Goal: Information Seeking & Learning: Learn about a topic

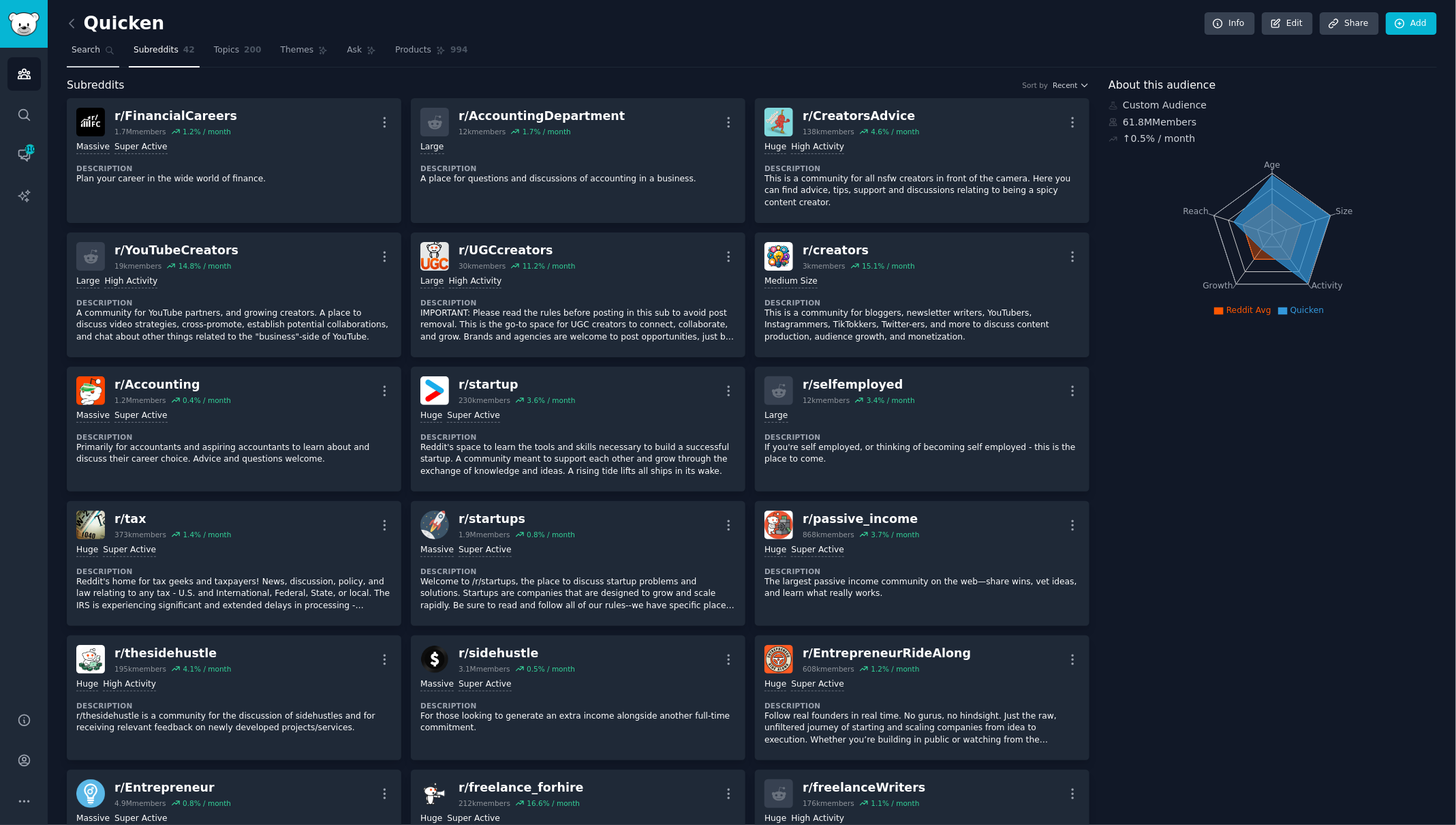
click at [90, 47] on span "Search" at bounding box center [86, 50] width 29 height 13
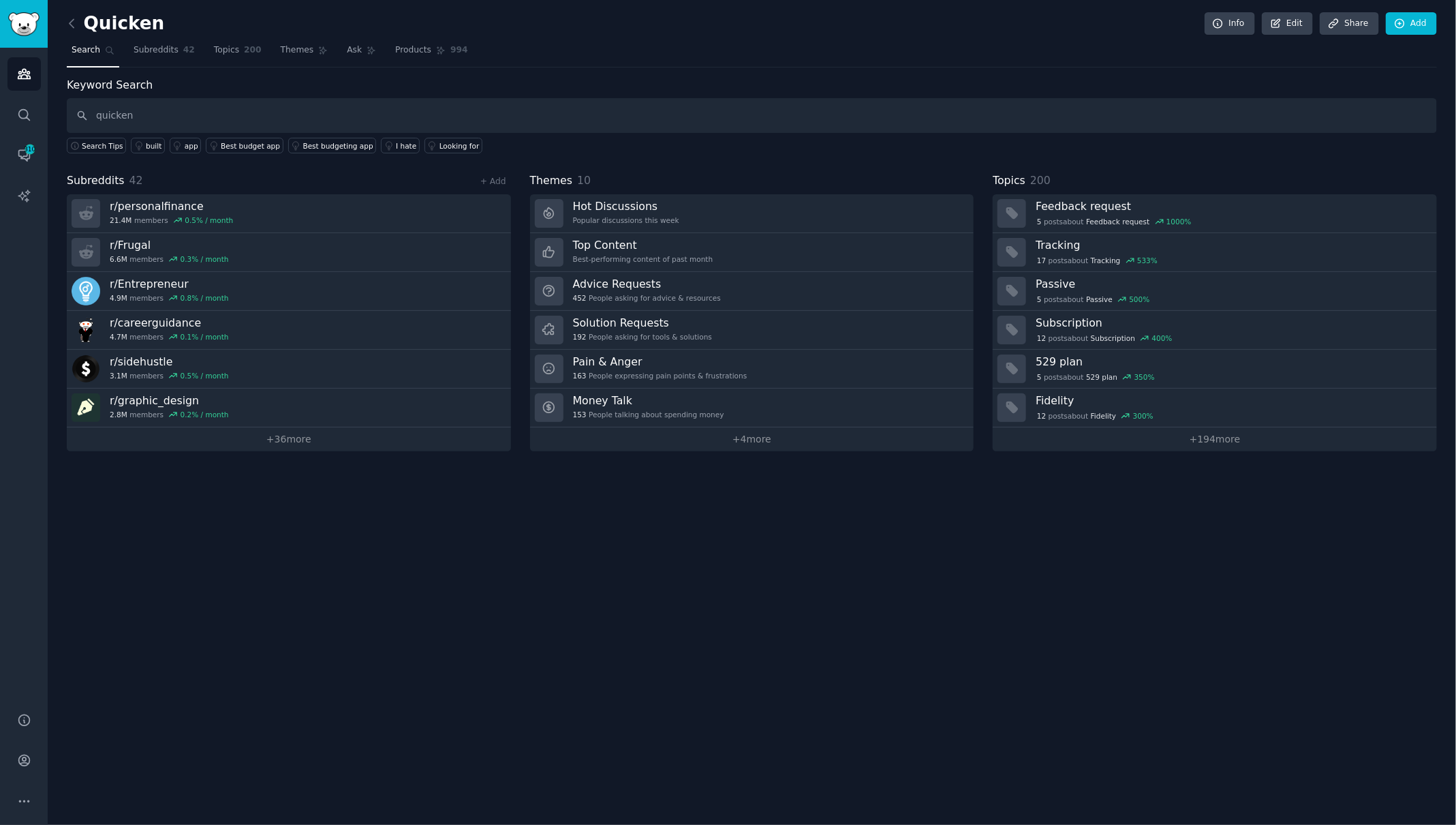
type input "quicken"
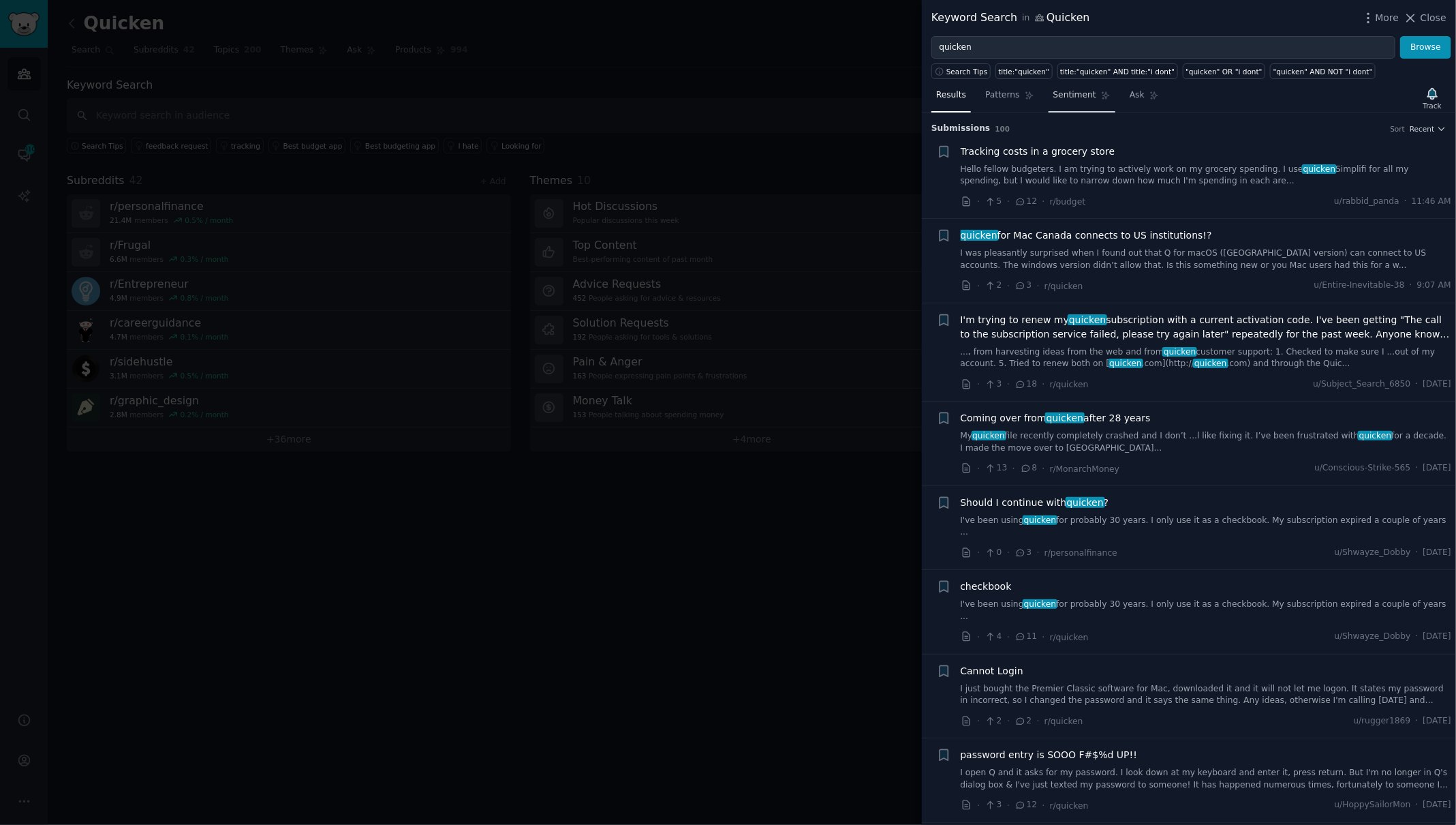
click at [1063, 95] on span "Sentiment" at bounding box center [1075, 95] width 43 height 13
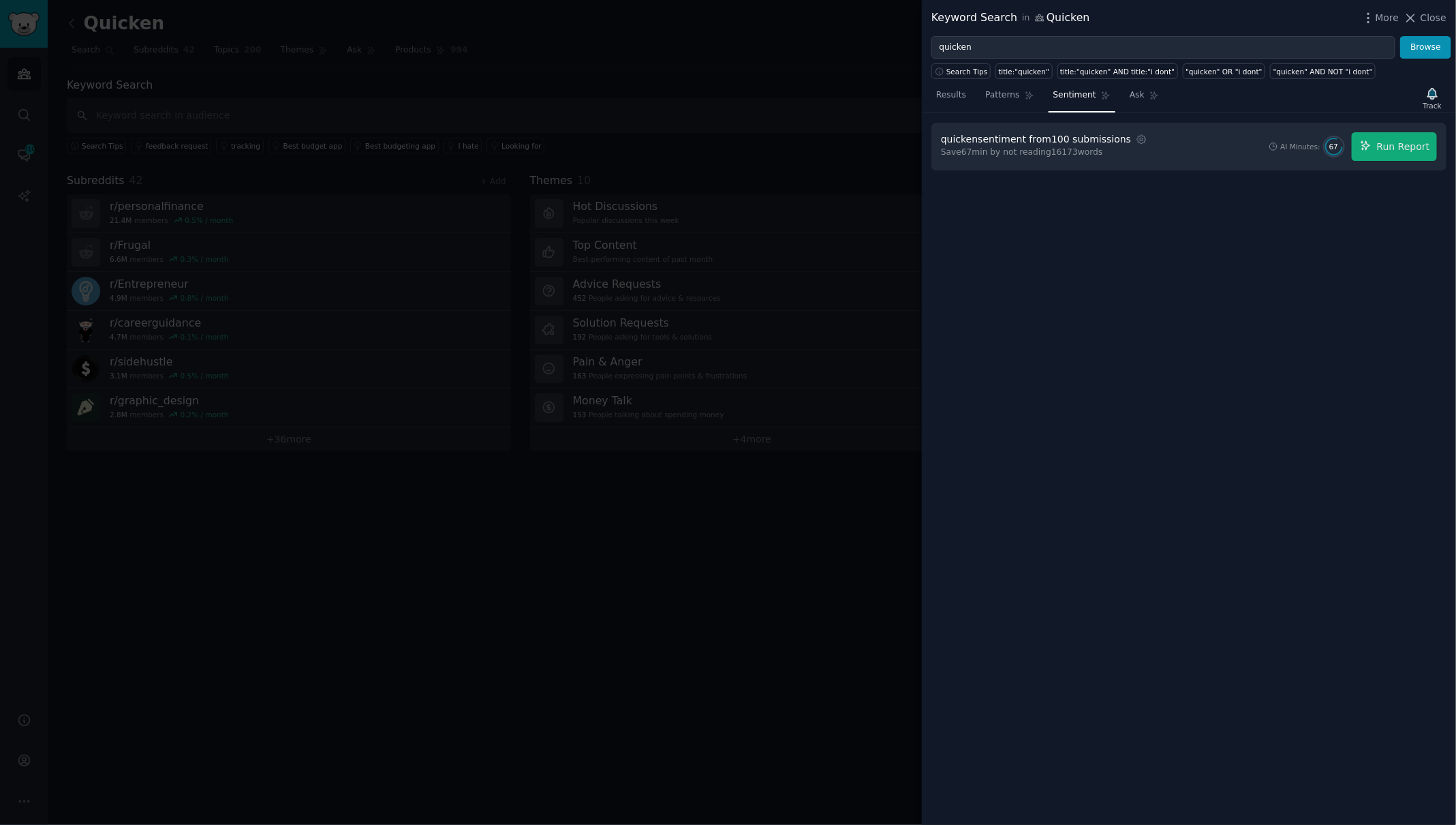
click at [1372, 162] on div "quicken sentiment from 100 submissions Settings Save 67 min by not reading 1617…" at bounding box center [1189, 147] width 515 height 47
click at [1372, 144] on icon "button" at bounding box center [1366, 146] width 13 height 13
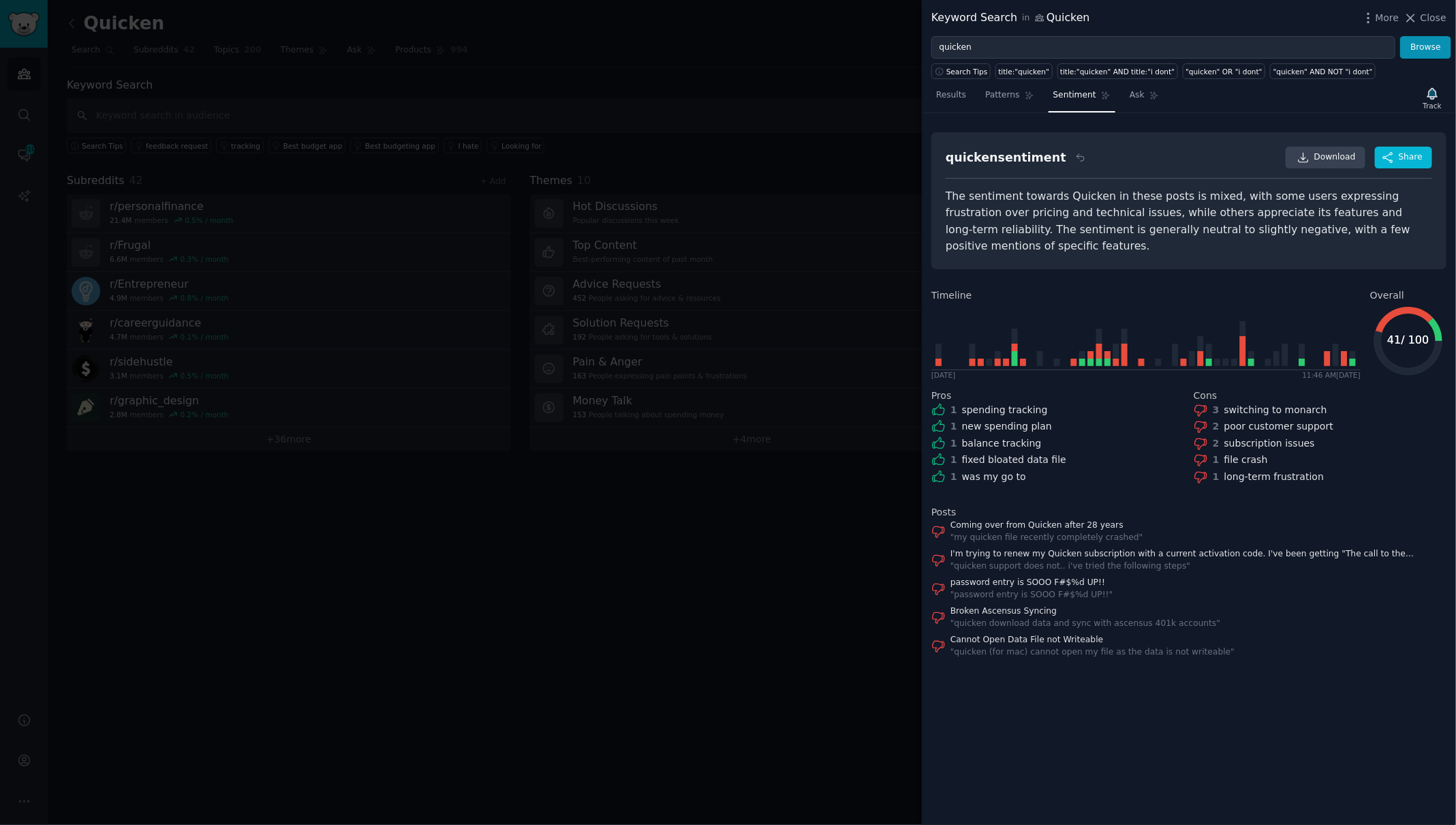
click at [1040, 202] on div "The sentiment towards Quicken in these posts is mixed, with some users expressi…" at bounding box center [1189, 222] width 487 height 67
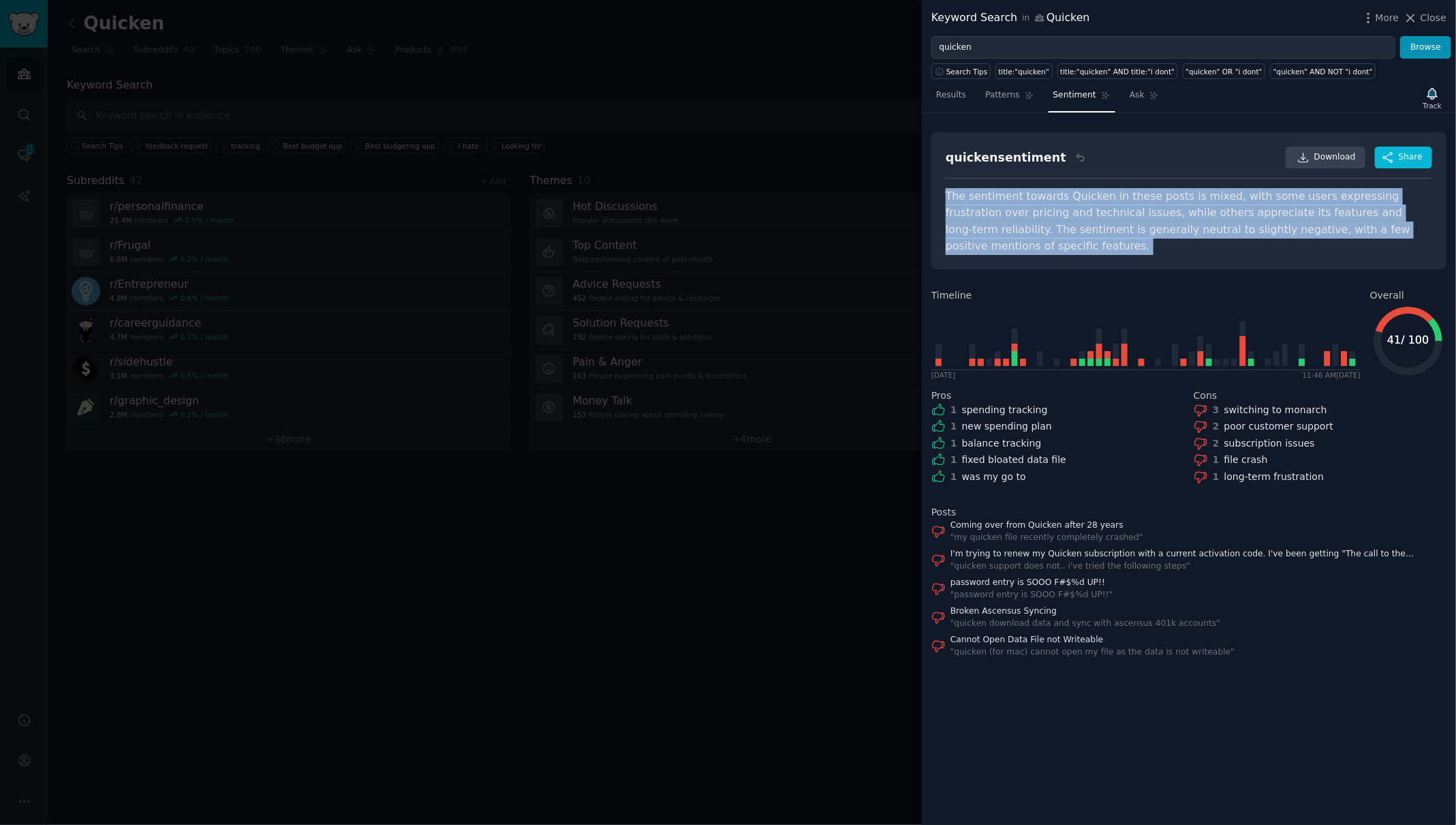
click at [1040, 202] on div "The sentiment towards Quicken in these posts is mixed, with some users expressi…" at bounding box center [1189, 222] width 487 height 67
copy div "The sentiment towards Quicken in these posts is mixed, with some users expressi…"
click at [1016, 93] on span "Patterns" at bounding box center [1003, 95] width 34 height 13
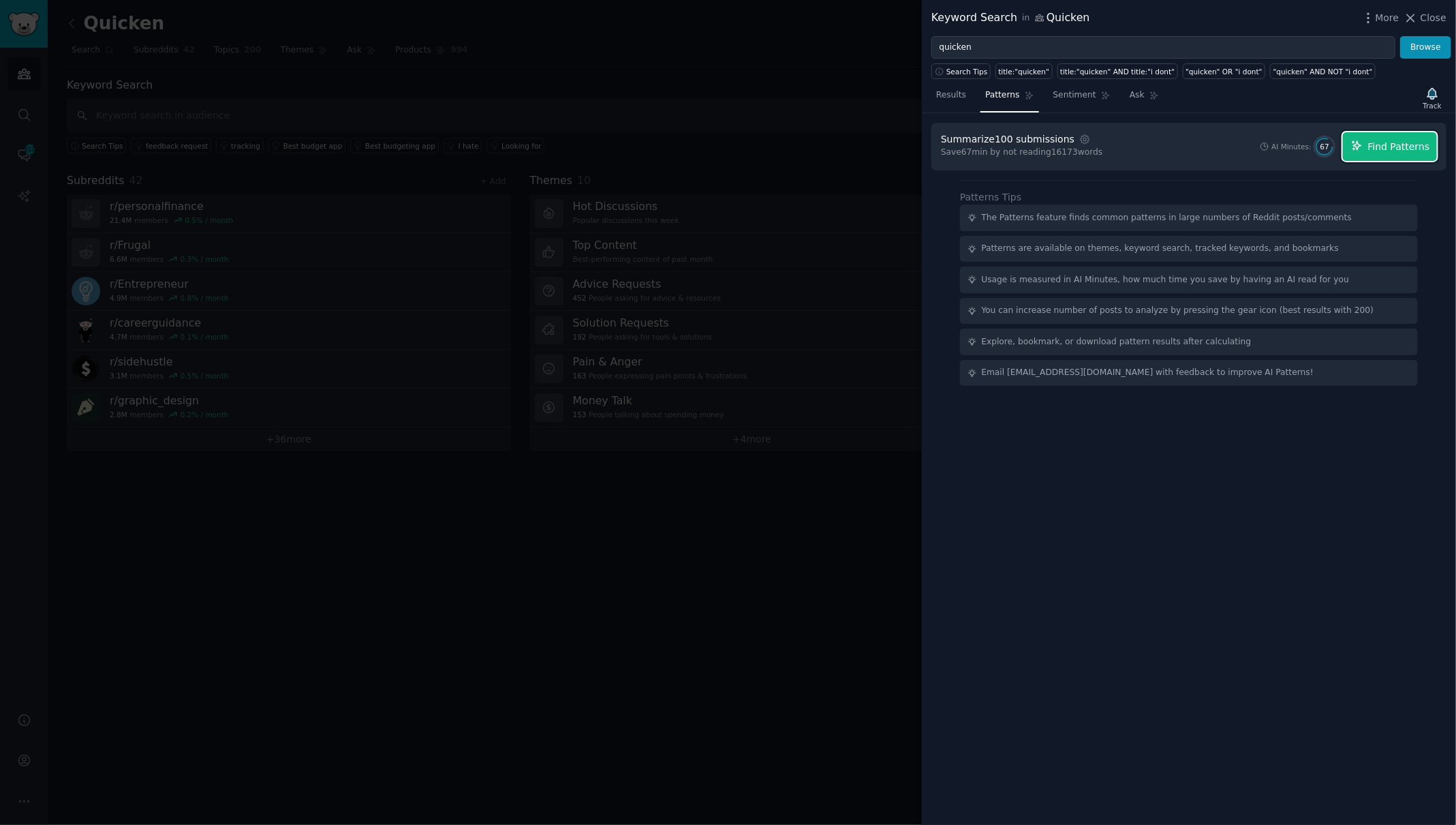
click at [1423, 145] on span "Find Patterns" at bounding box center [1399, 147] width 62 height 14
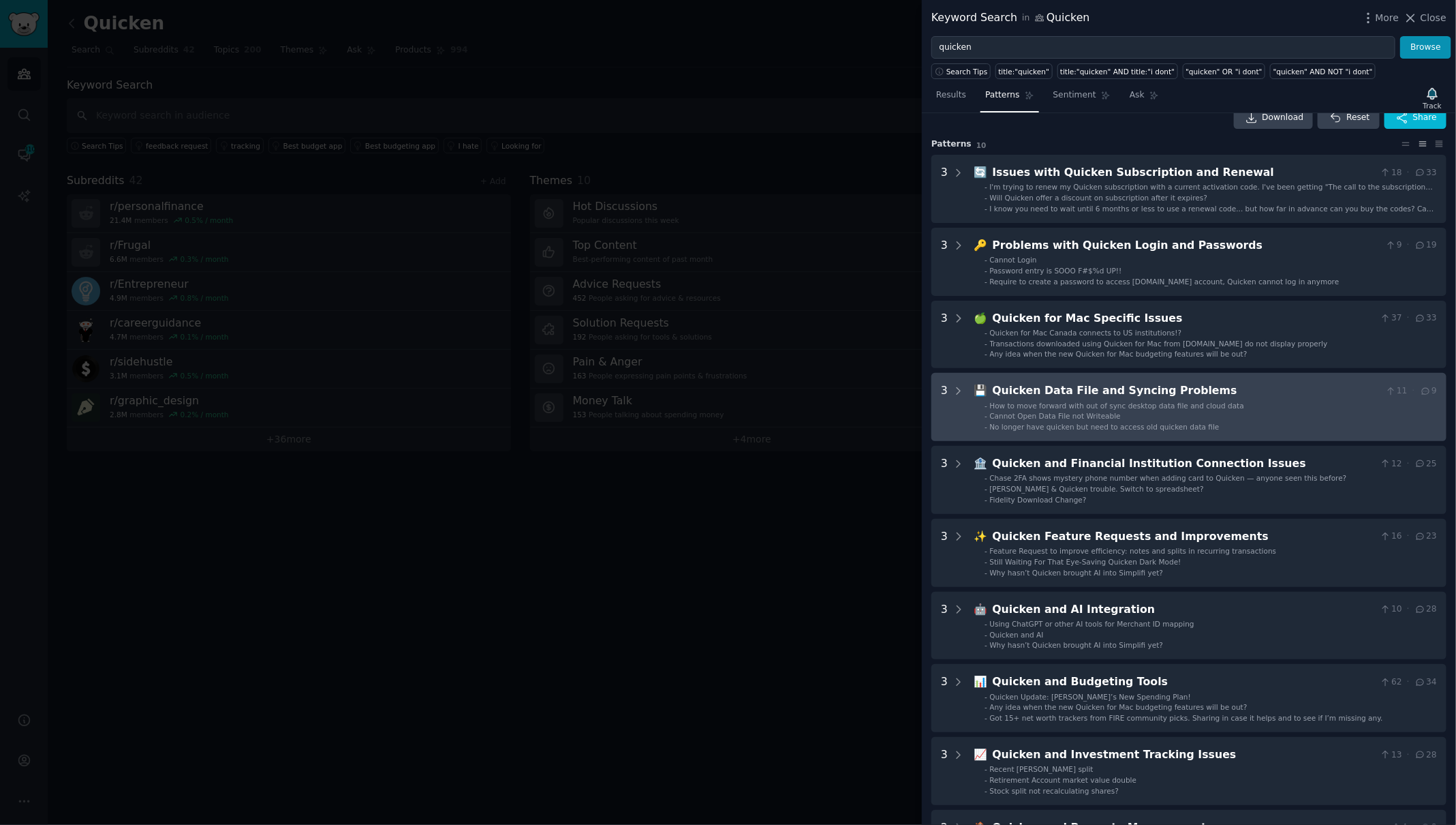
scroll to position [14, 0]
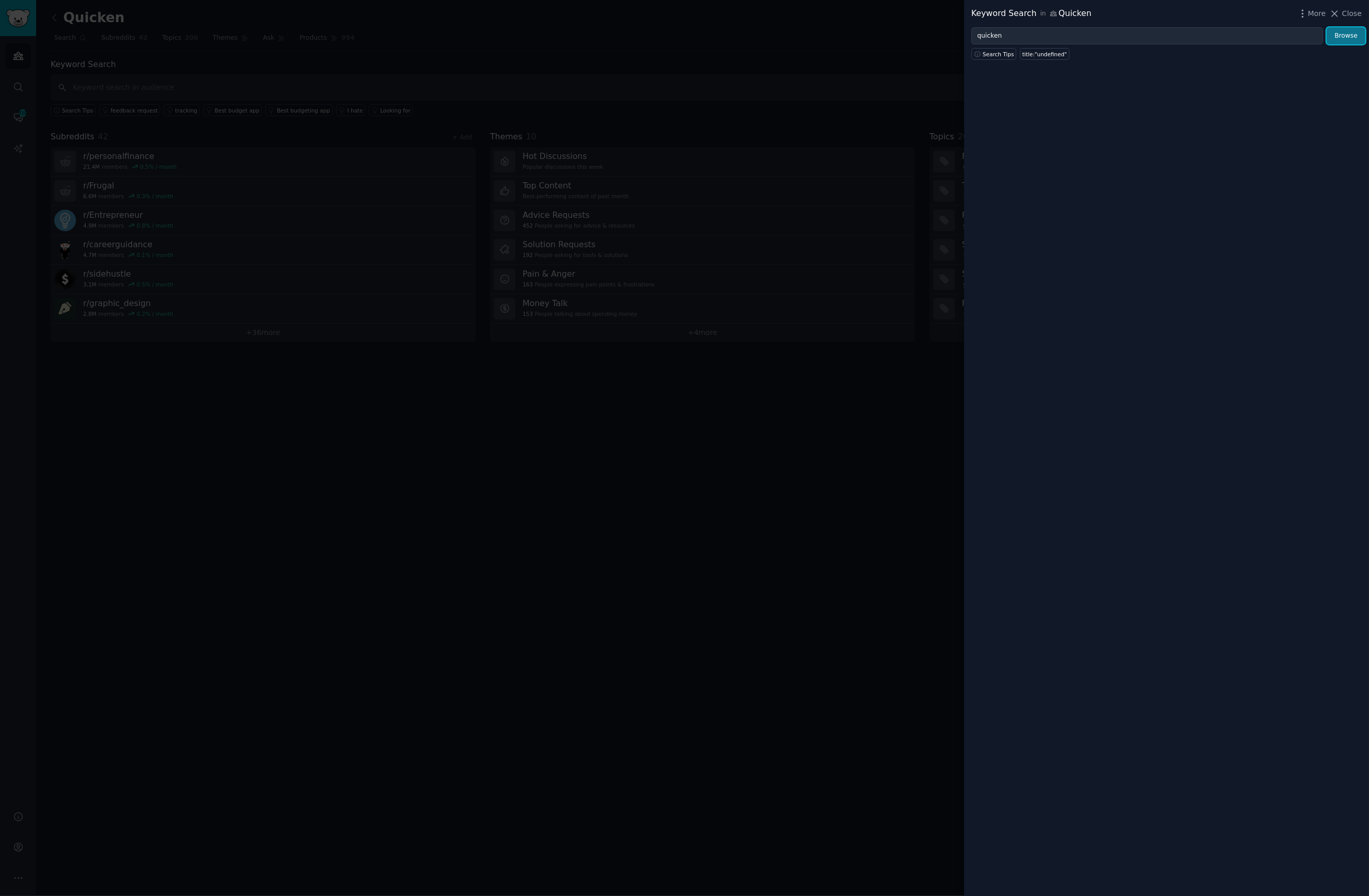
click at [1342, 39] on button "Browse" at bounding box center [1345, 36] width 39 height 17
click at [1230, 36] on input "quicken" at bounding box center [1147, 36] width 352 height 17
click at [1326, 28] on button "Browse" at bounding box center [1345, 36] width 39 height 17
click at [1349, 16] on span "Close" at bounding box center [1352, 13] width 20 height 11
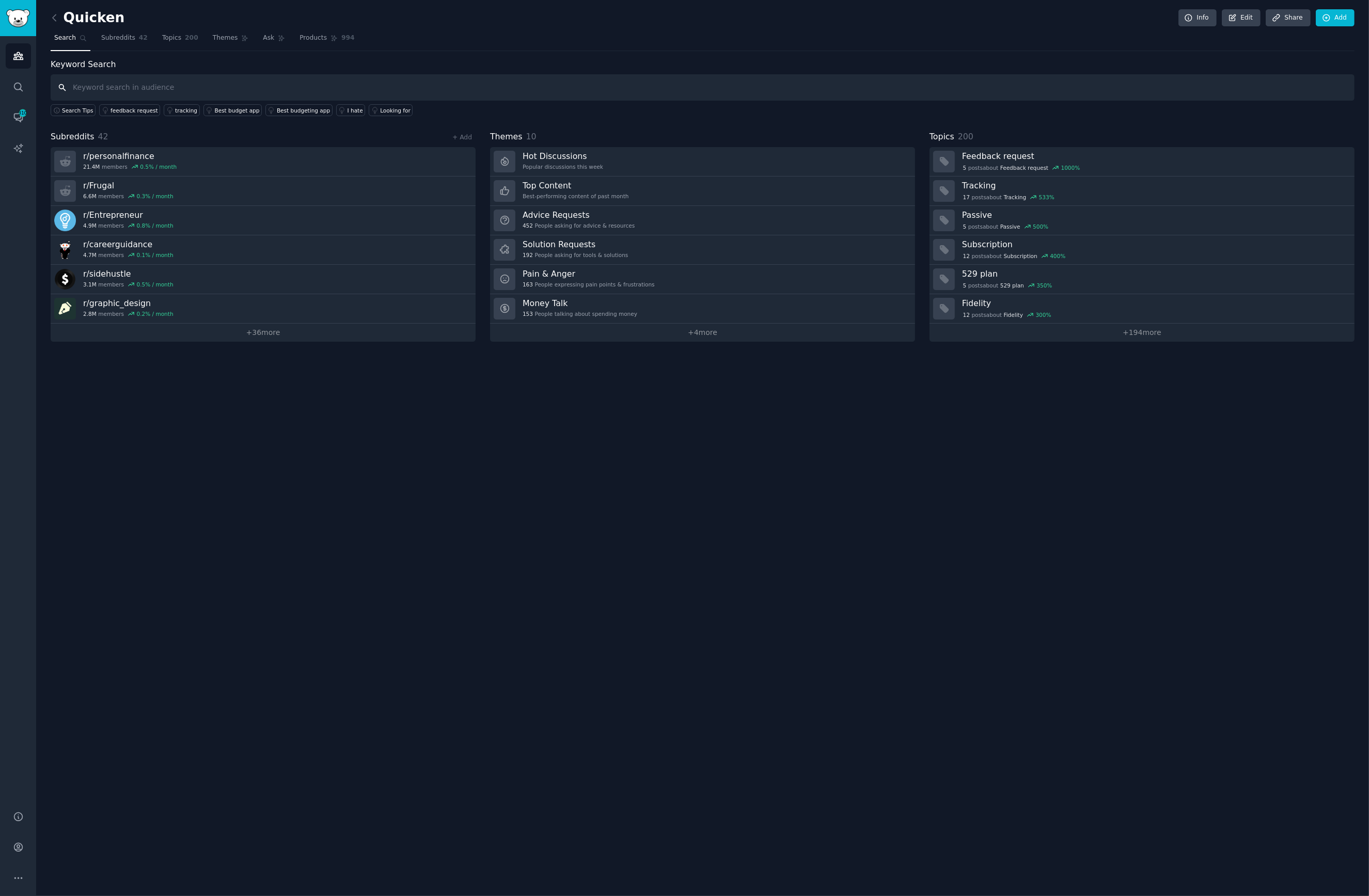
click at [261, 83] on input "text" at bounding box center [702, 87] width 1304 height 26
type input "quicken"
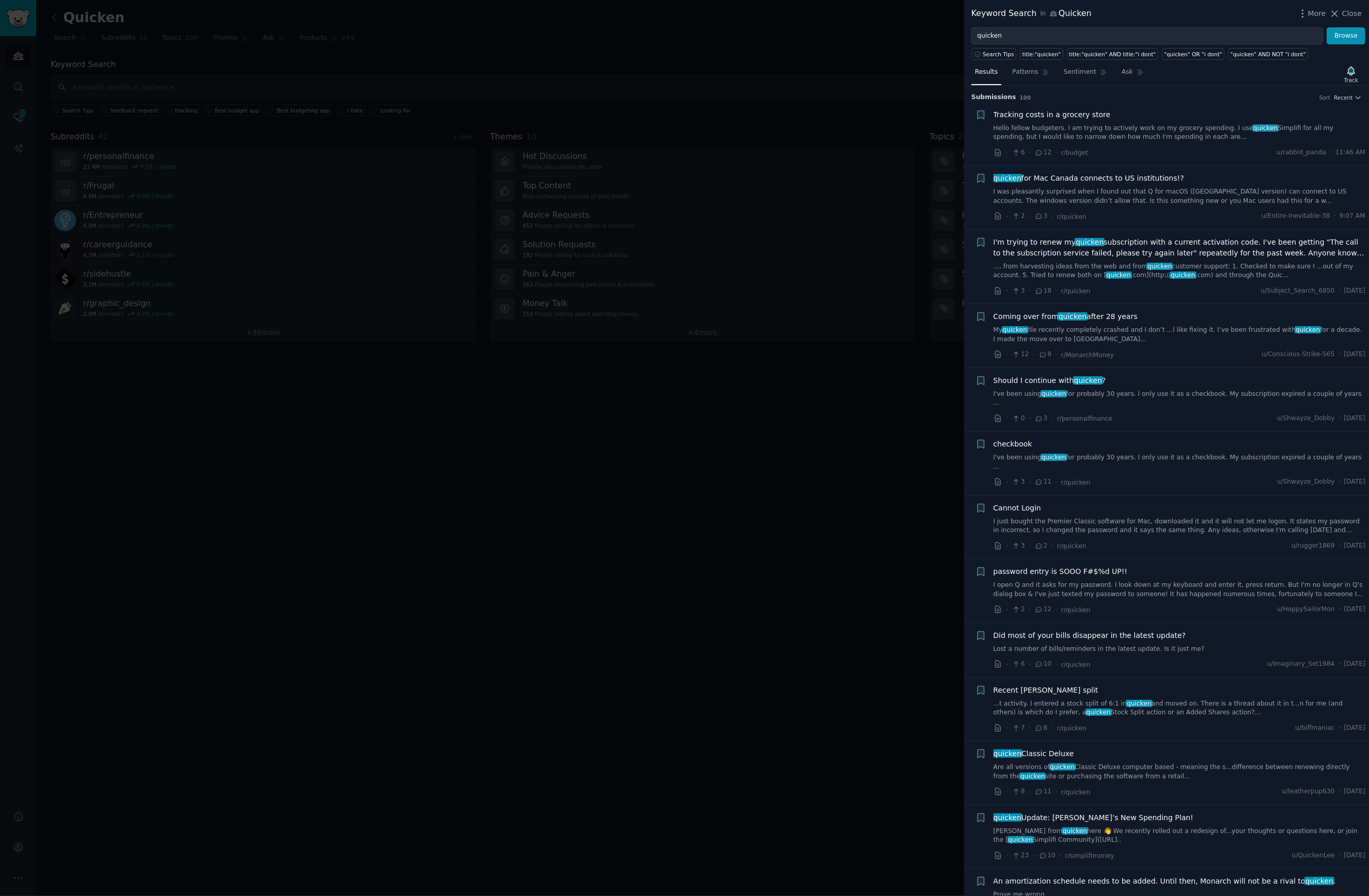
click at [203, 128] on div at bounding box center [685, 448] width 1369 height 896
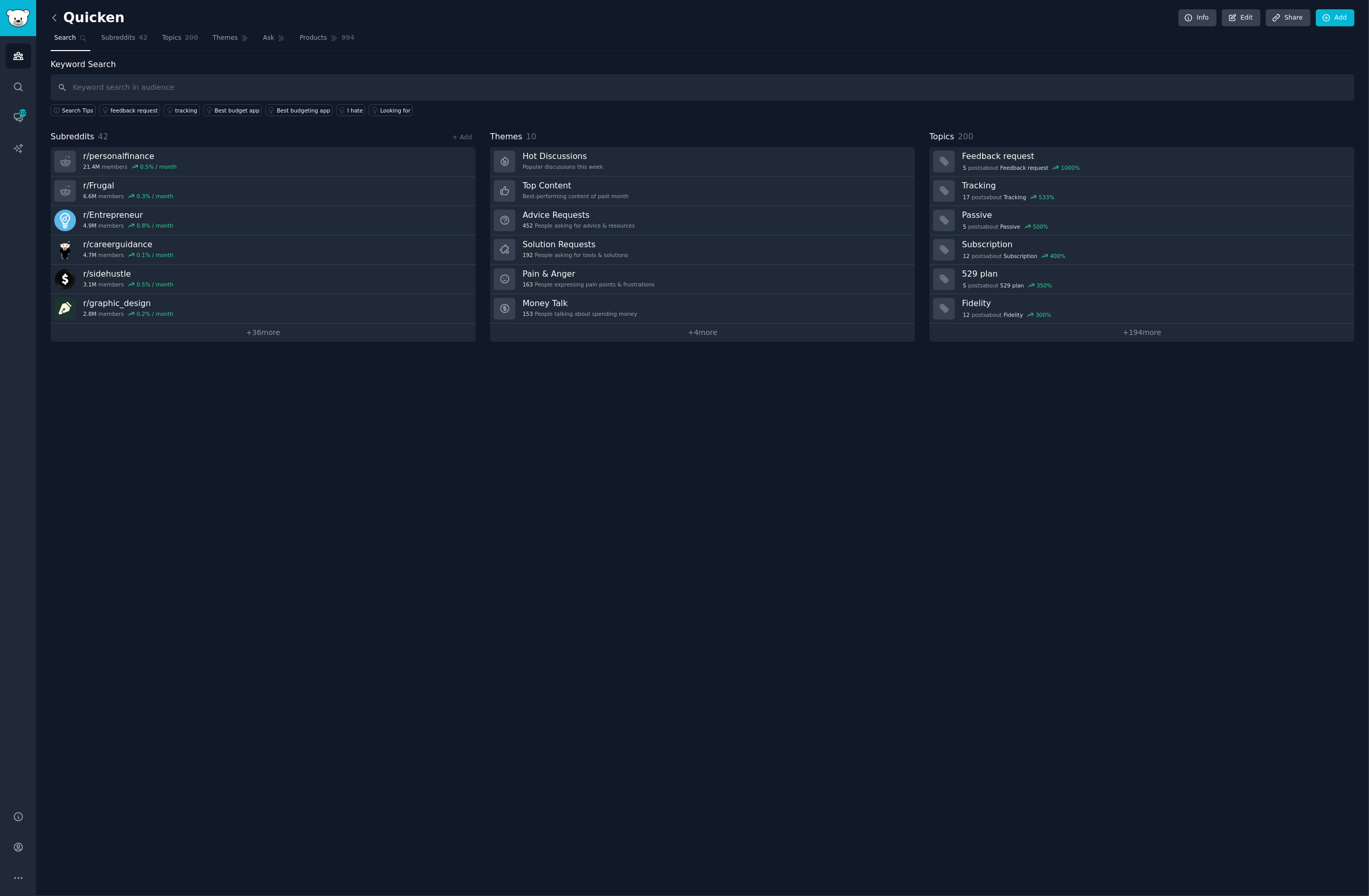
click at [53, 17] on icon at bounding box center [54, 17] width 3 height 6
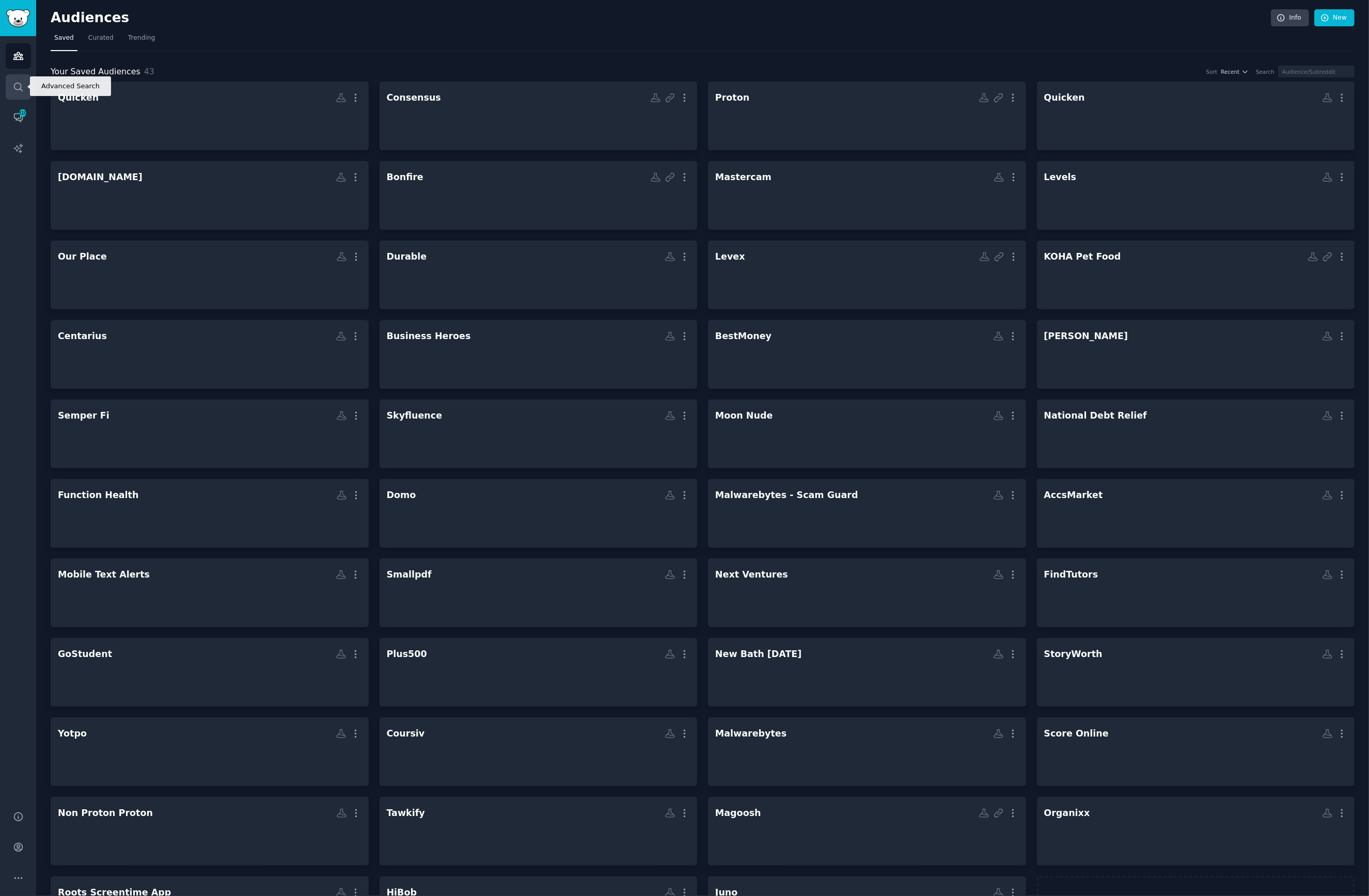
click at [18, 93] on link "Search" at bounding box center [18, 86] width 25 height 25
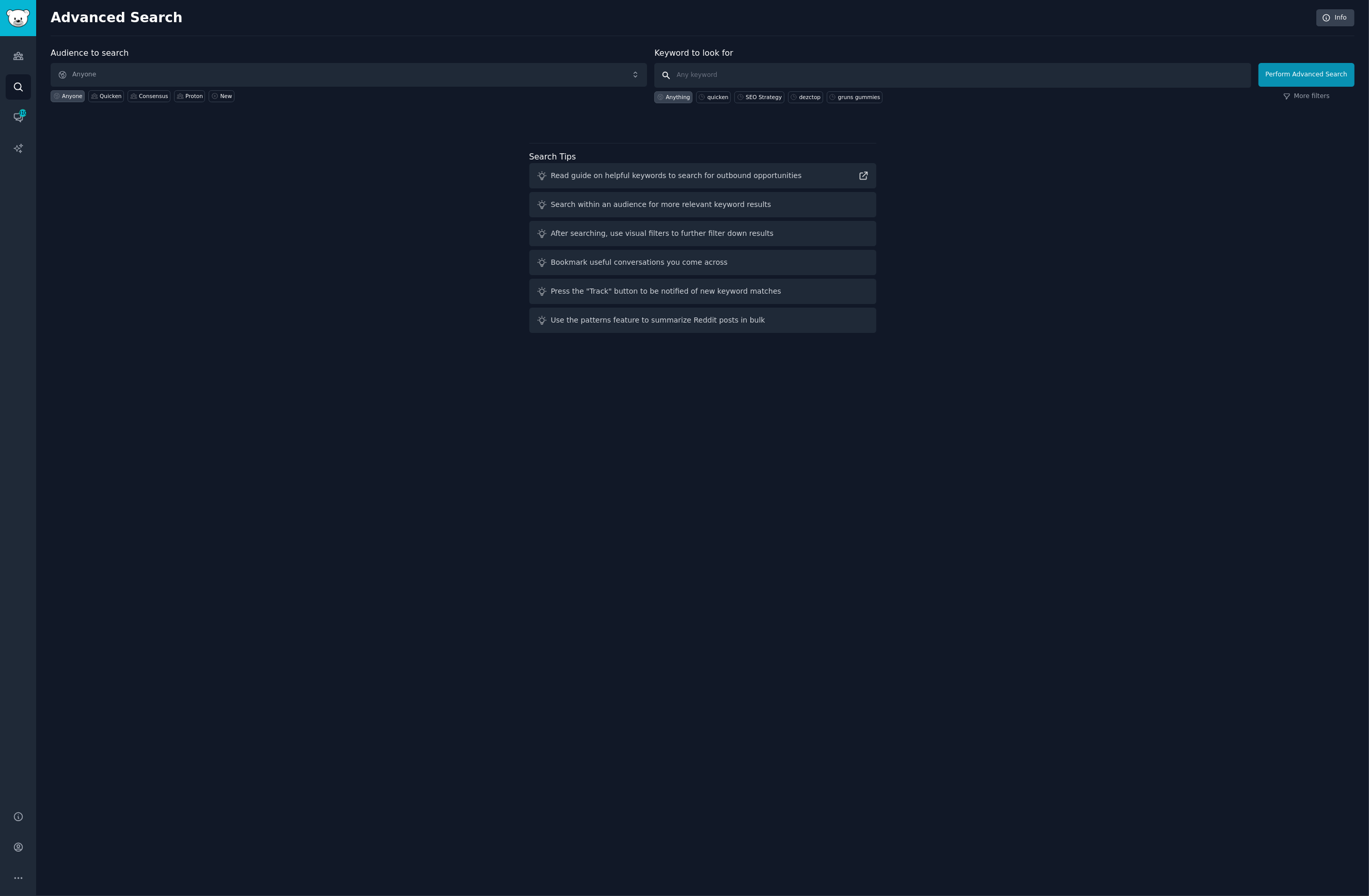
click at [731, 80] on input "text" at bounding box center [952, 75] width 596 height 25
type input "quicken"
click at [1286, 66] on button "Perform Advanced Search" at bounding box center [1306, 75] width 96 height 24
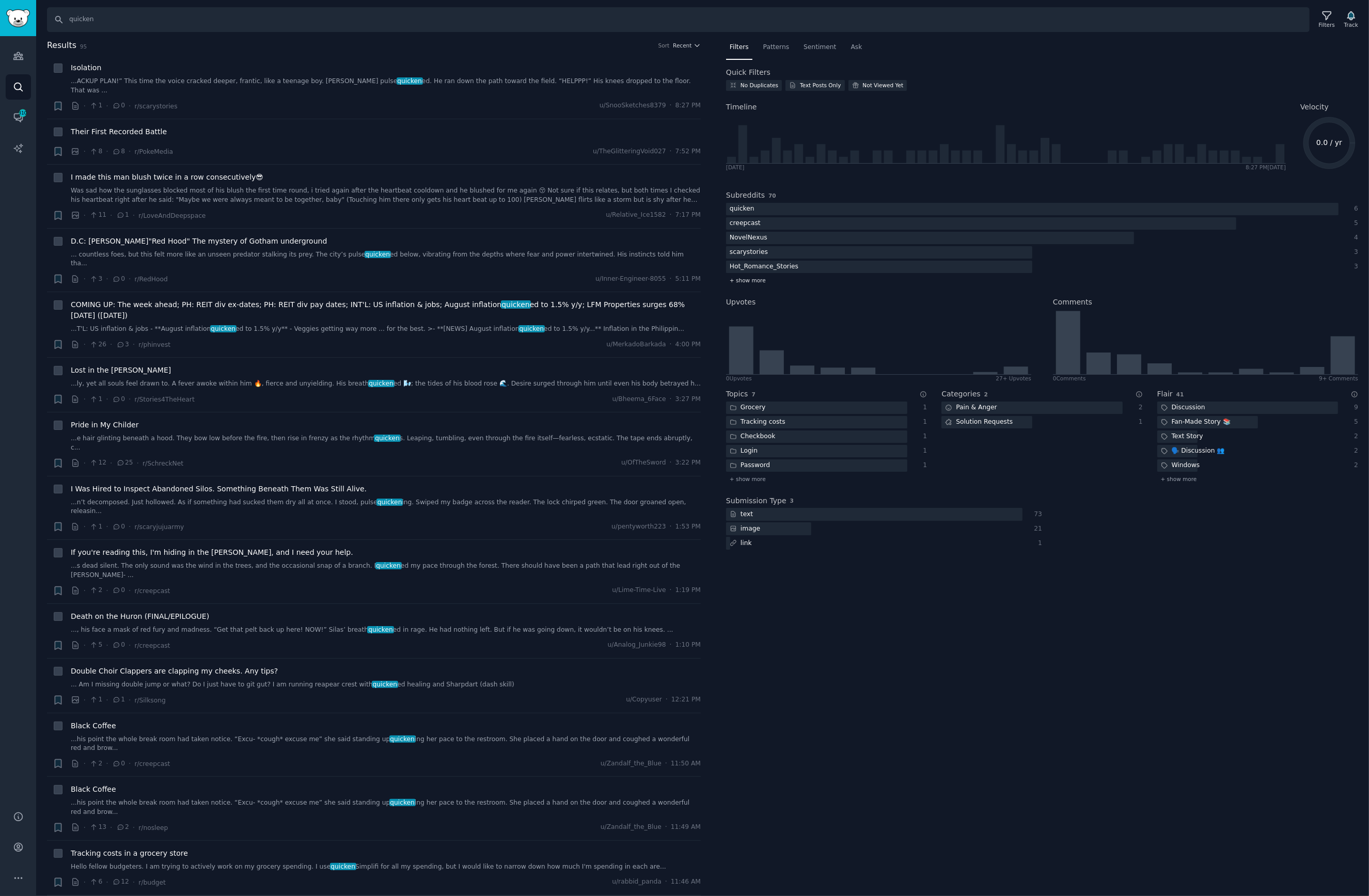
click at [751, 280] on span "+ show more" at bounding box center [747, 280] width 36 height 7
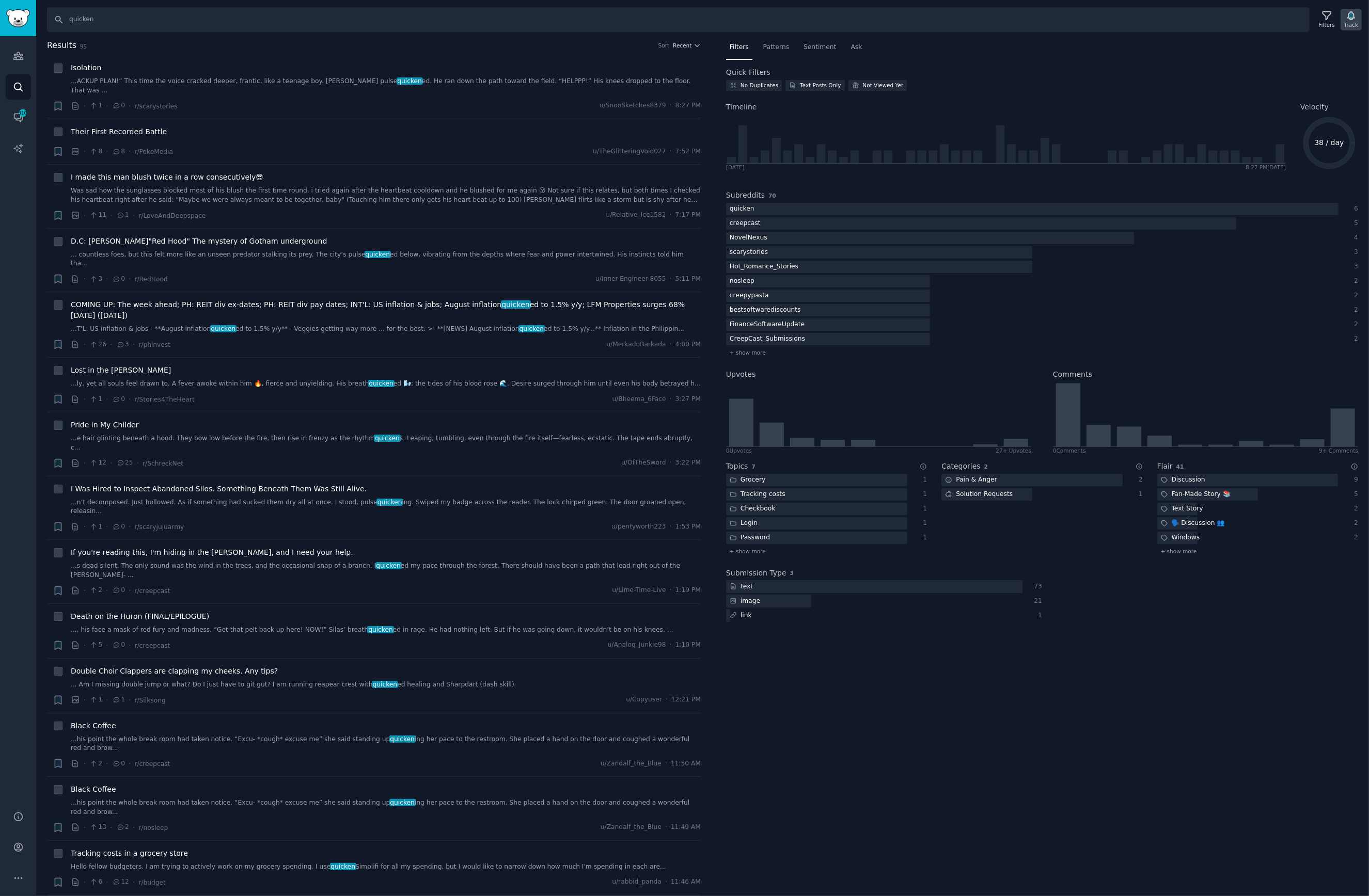
click at [1350, 16] on icon "button" at bounding box center [1350, 16] width 7 height 8
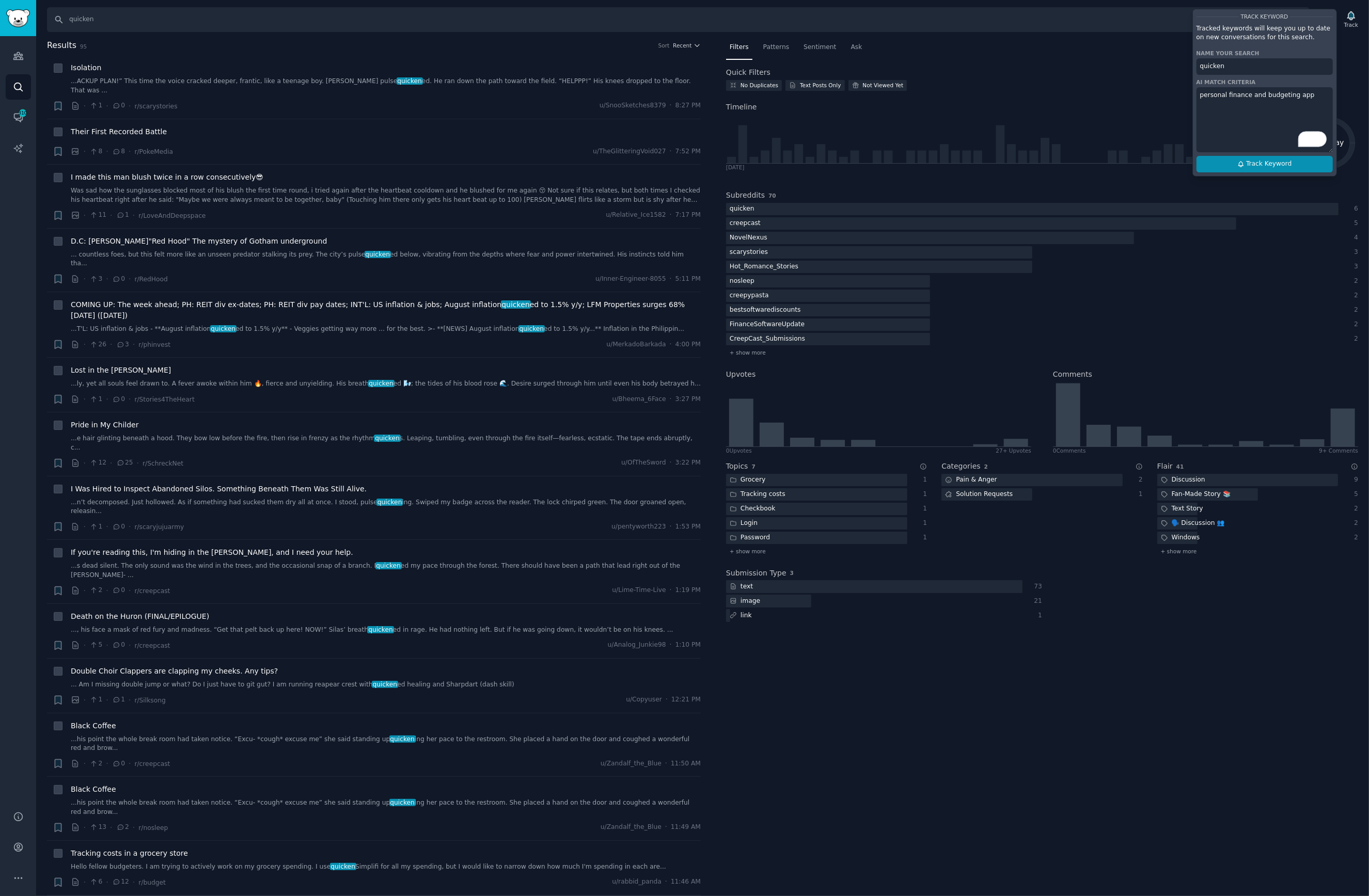
type textarea "personal finance and budgeting app"
click at [1224, 163] on button "Track Keyword" at bounding box center [1265, 164] width 136 height 16
type input "quicken"
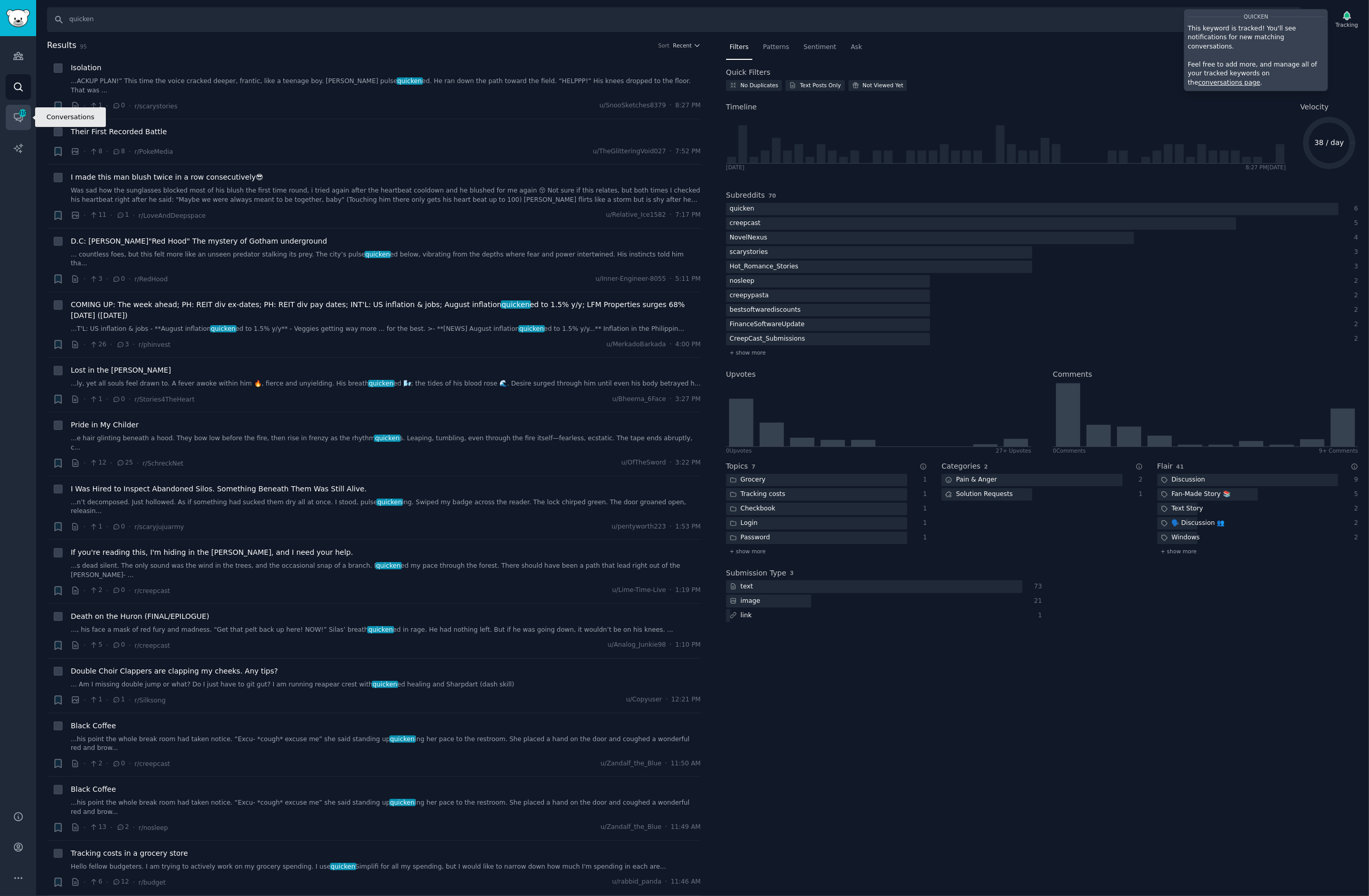
click at [21, 120] on icon "Sidebar" at bounding box center [18, 117] width 11 height 11
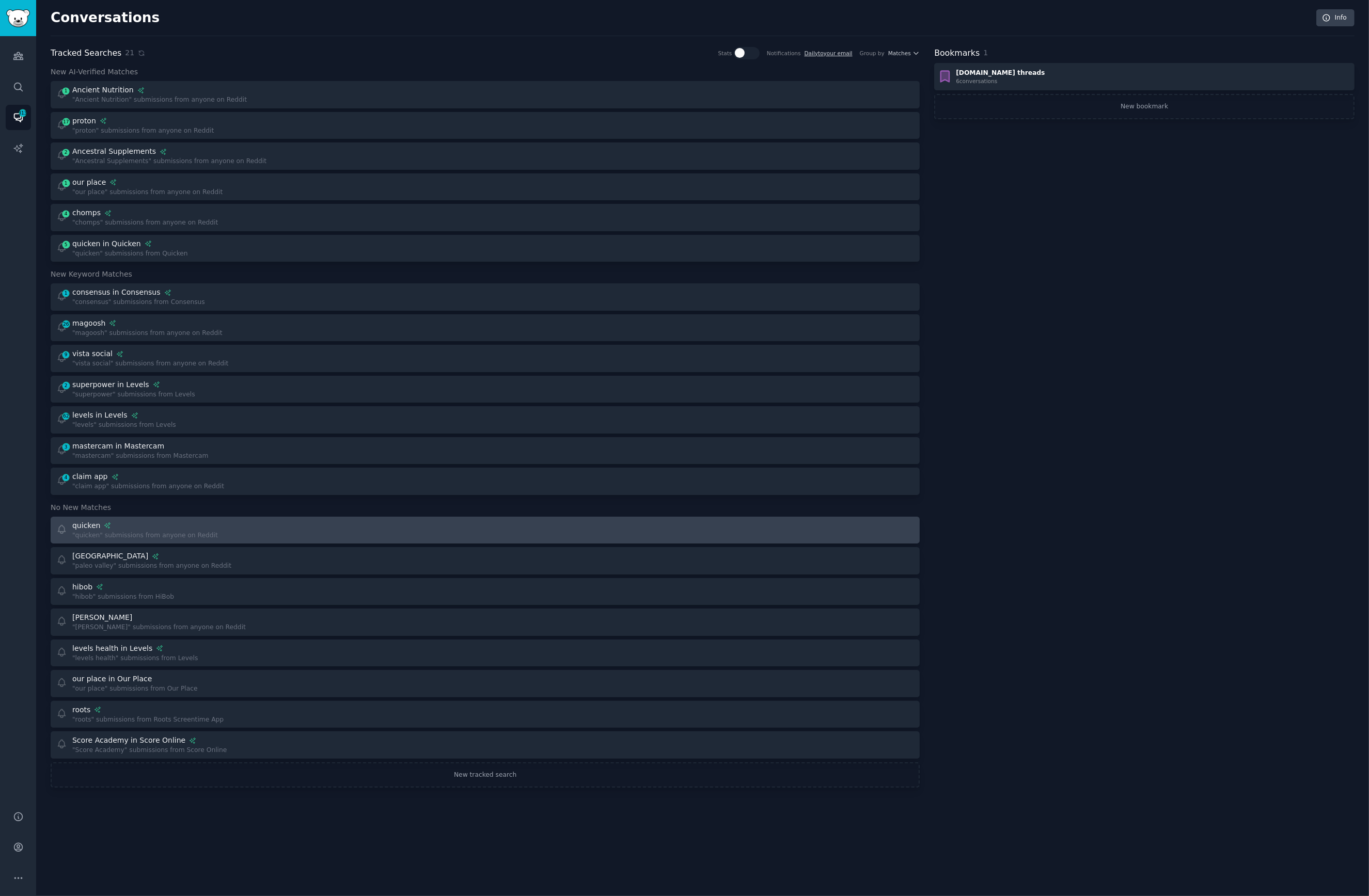
click at [130, 523] on div "quicken" at bounding box center [145, 525] width 145 height 11
